Goal: Check status: Check status

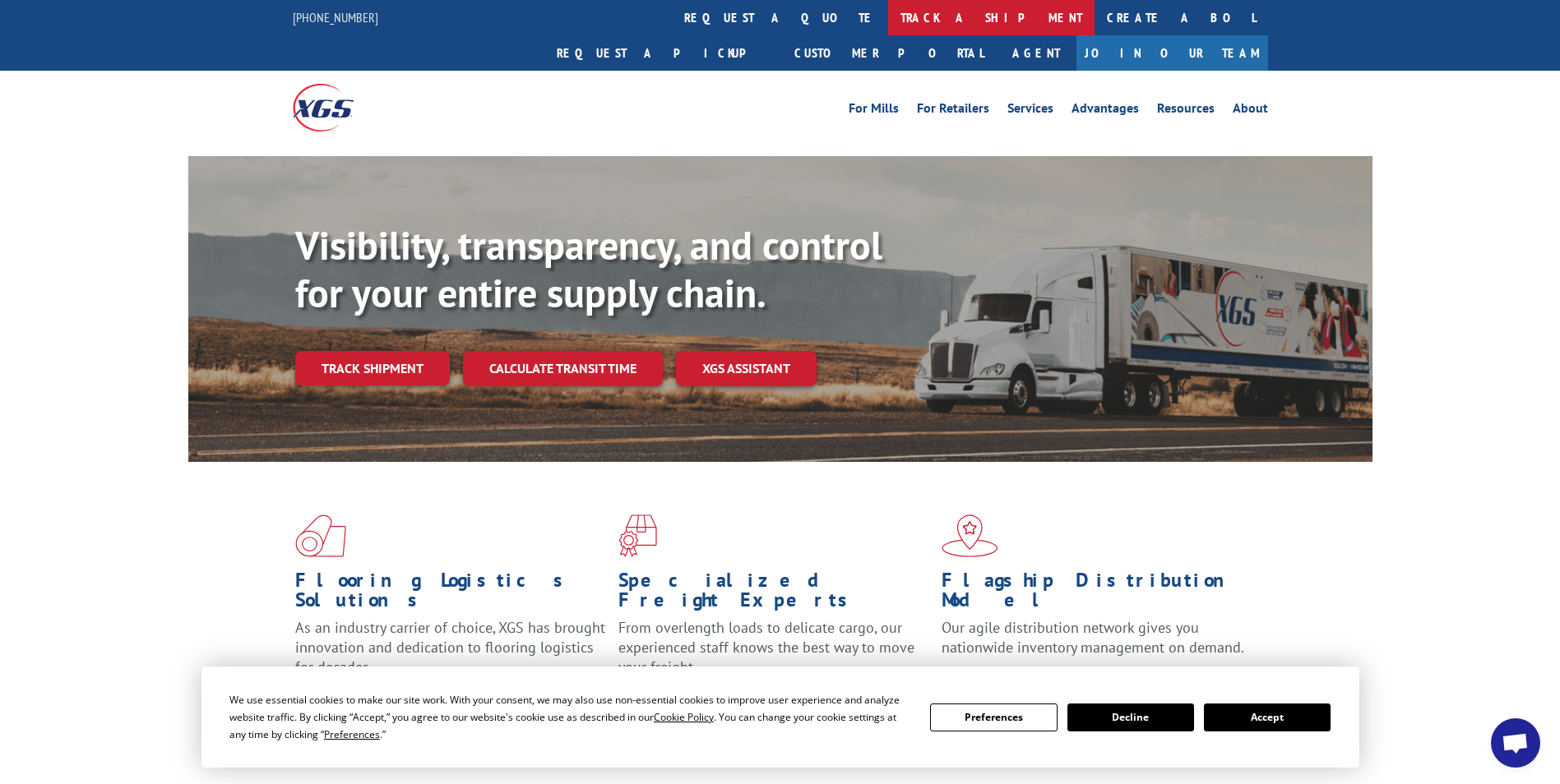
click at [888, 12] on link "track a shipment" at bounding box center [991, 18] width 206 height 35
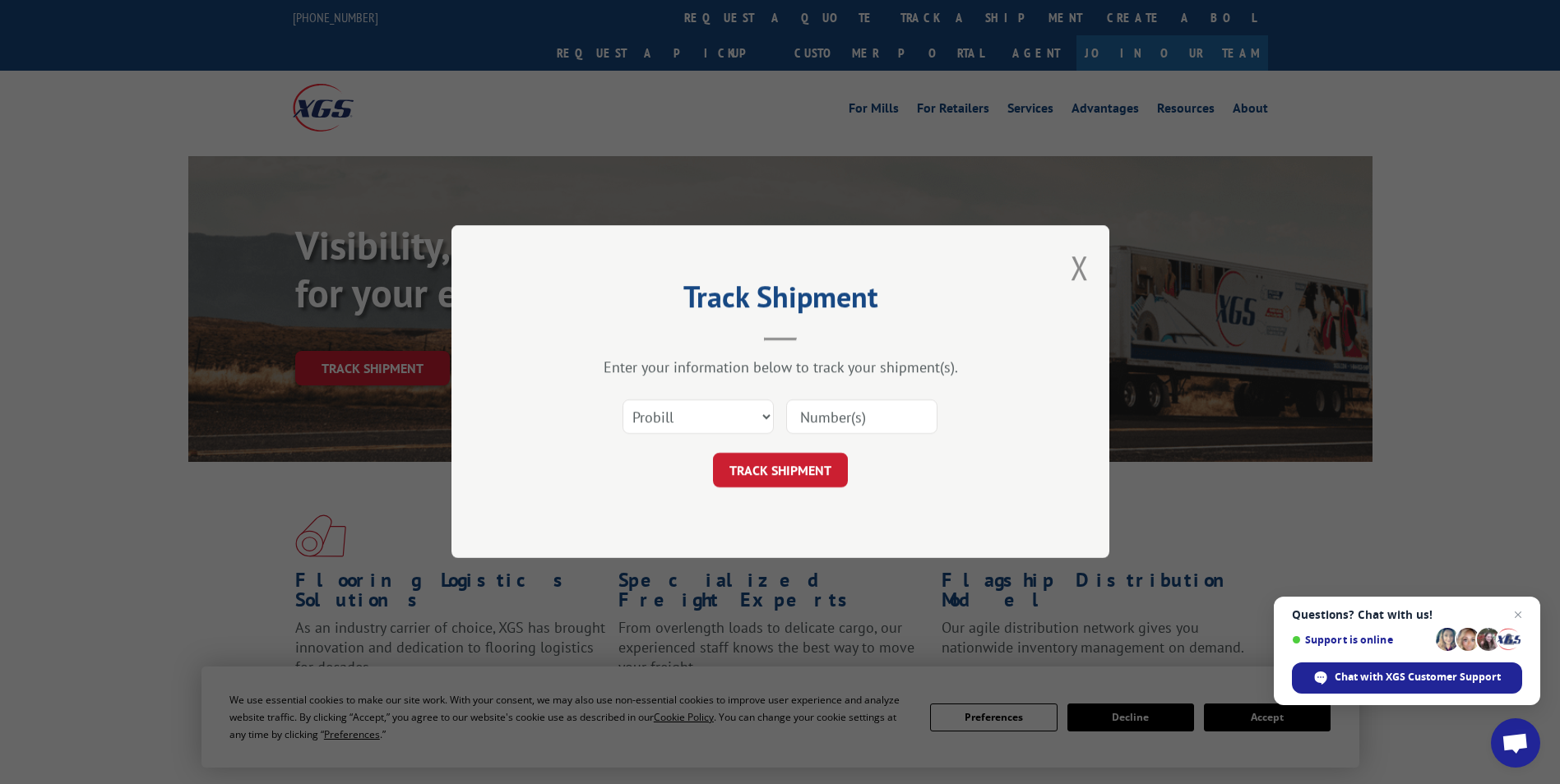
click at [869, 418] on input at bounding box center [861, 417] width 151 height 34
drag, startPoint x: 862, startPoint y: 419, endPoint x: 853, endPoint y: 425, distance: 10.8
click at [860, 419] on input at bounding box center [861, 417] width 151 height 34
paste input "17691781"
type input "17691781"
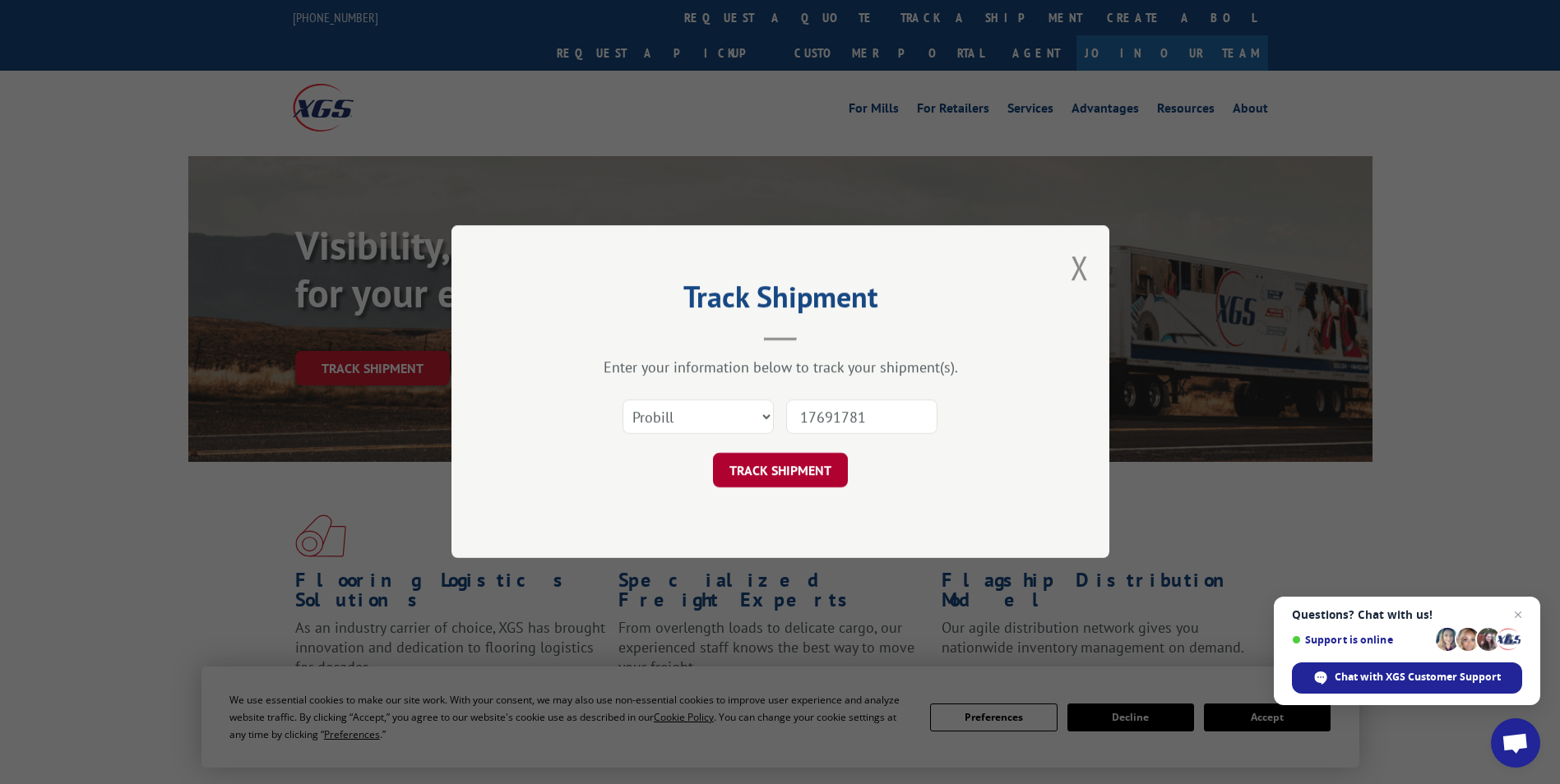
click at [799, 474] on button "TRACK SHIPMENT" at bounding box center [780, 471] width 135 height 34
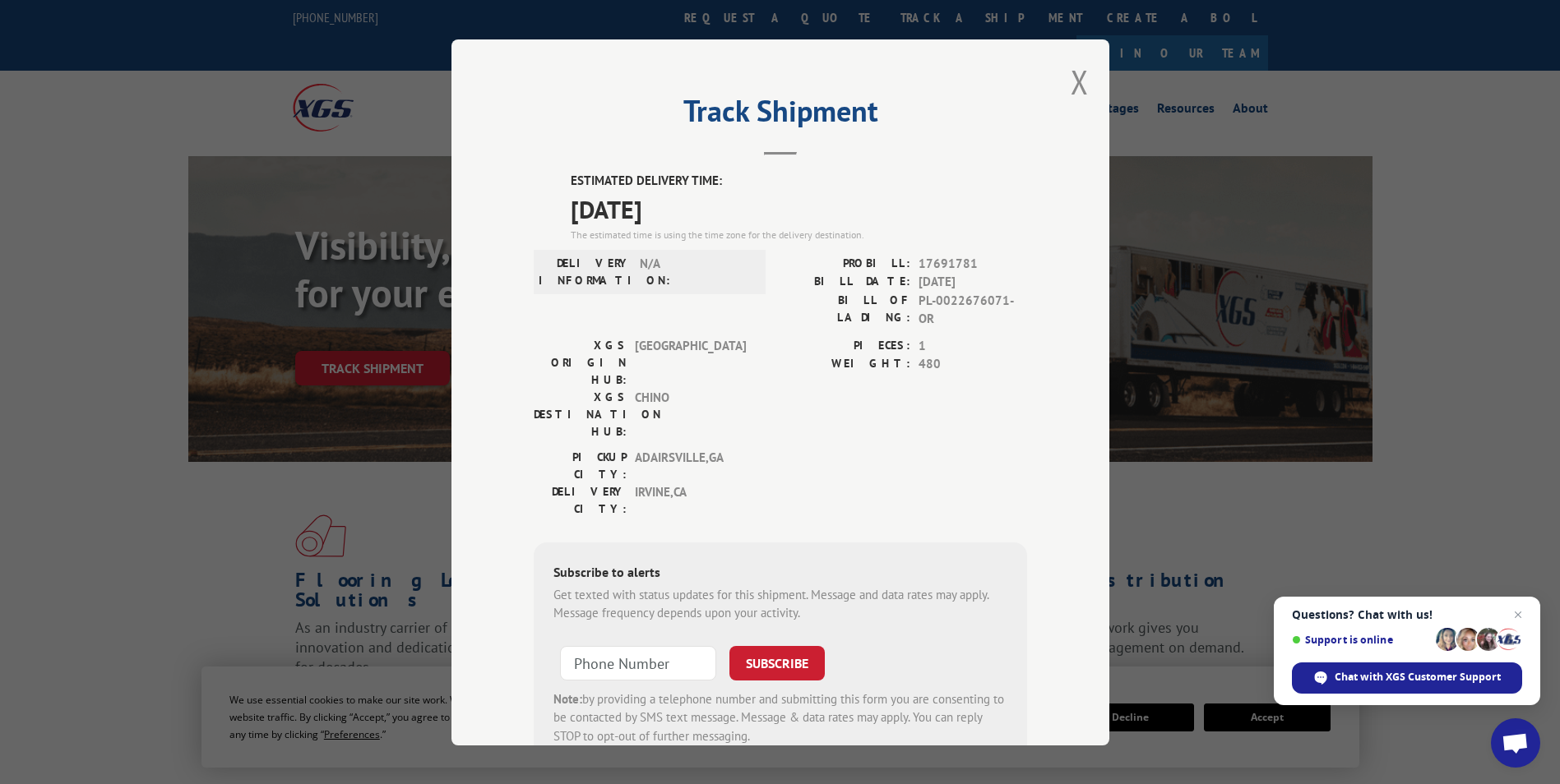
click at [1090, 77] on div "Track Shipment ESTIMATED DELIVERY TIME: [DATE] The estimated time is using the …" at bounding box center [780, 392] width 658 height 706
click at [1075, 88] on button "Close modal" at bounding box center [1080, 82] width 18 height 43
